Goal: Information Seeking & Learning: Learn about a topic

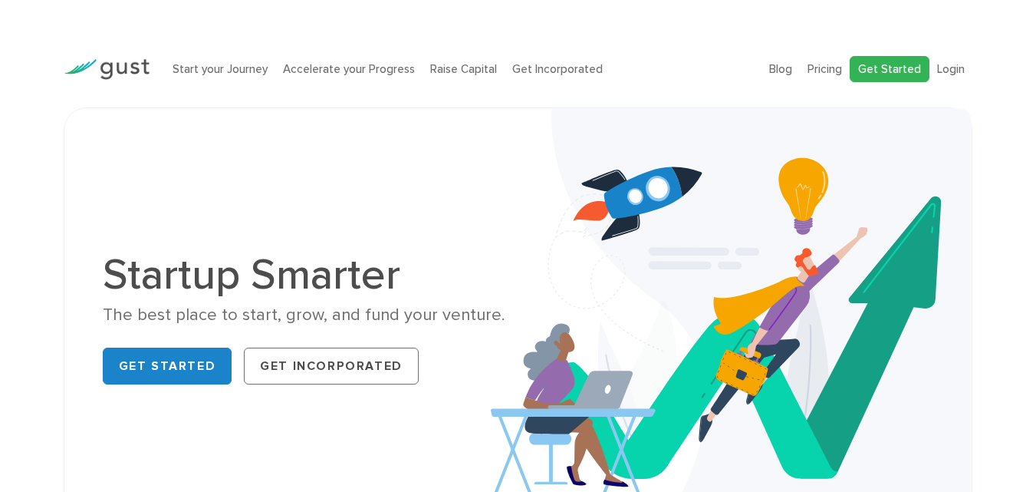
click at [922, 75] on link "Get Started" at bounding box center [890, 69] width 80 height 27
click at [832, 67] on link "Pricing" at bounding box center [825, 69] width 35 height 14
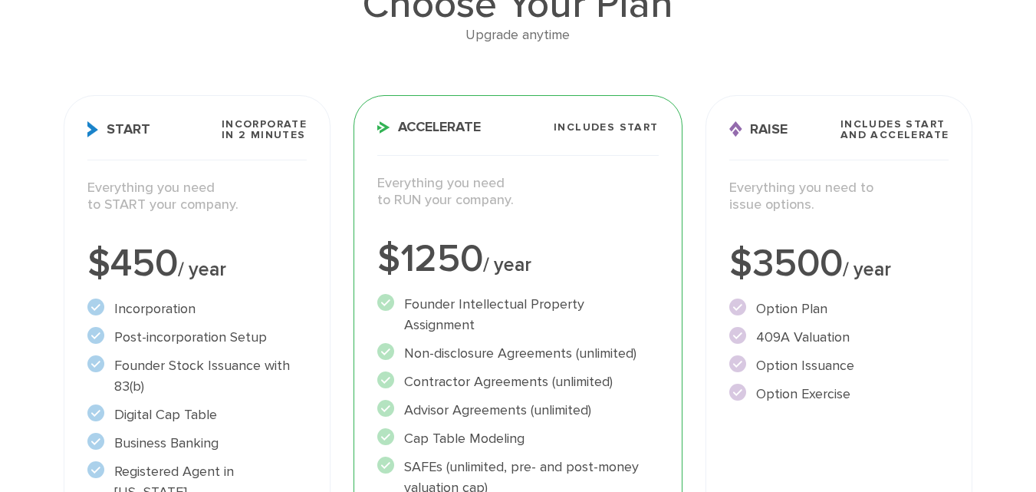
scroll to position [77, 0]
